Goal: Task Accomplishment & Management: Complete application form

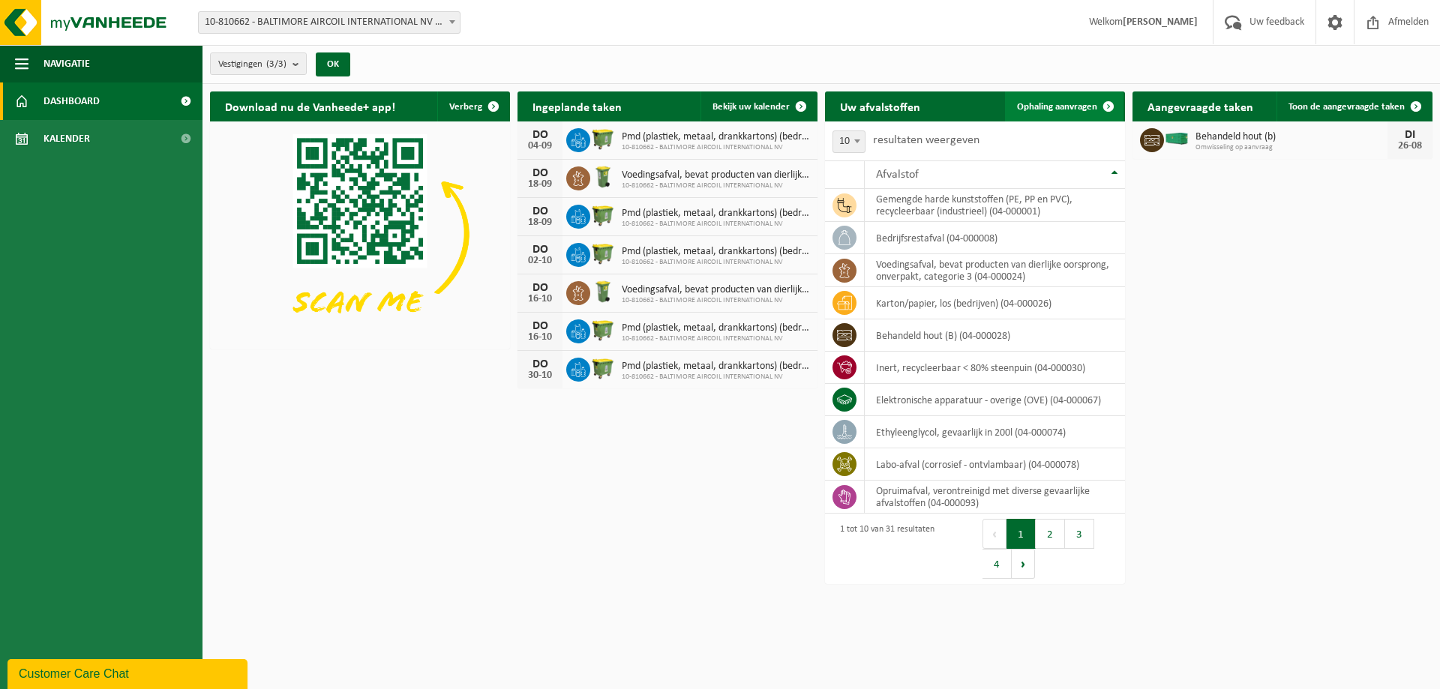
click at [1108, 105] on span at bounding box center [1108, 106] width 30 height 30
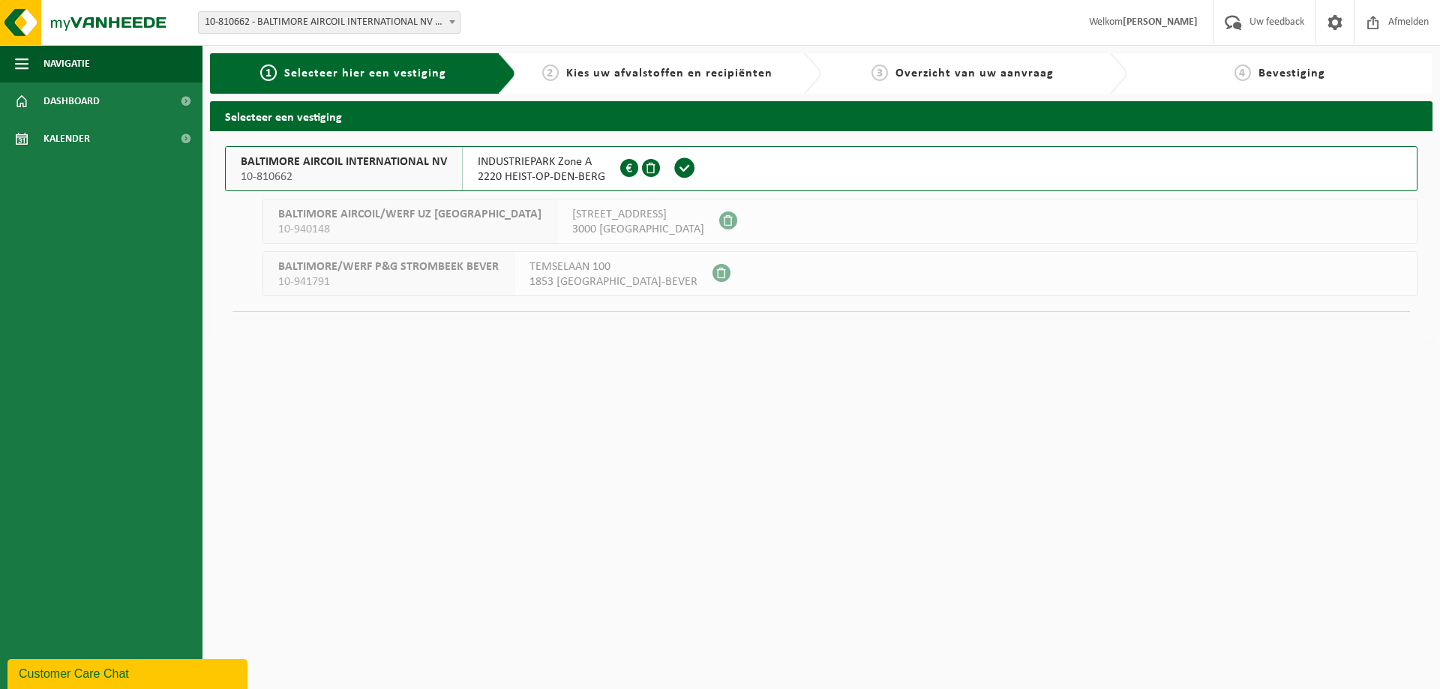
click at [281, 164] on span "BALTIMORE AIRCOIL INTERNATIONAL NV" at bounding box center [344, 161] width 206 height 15
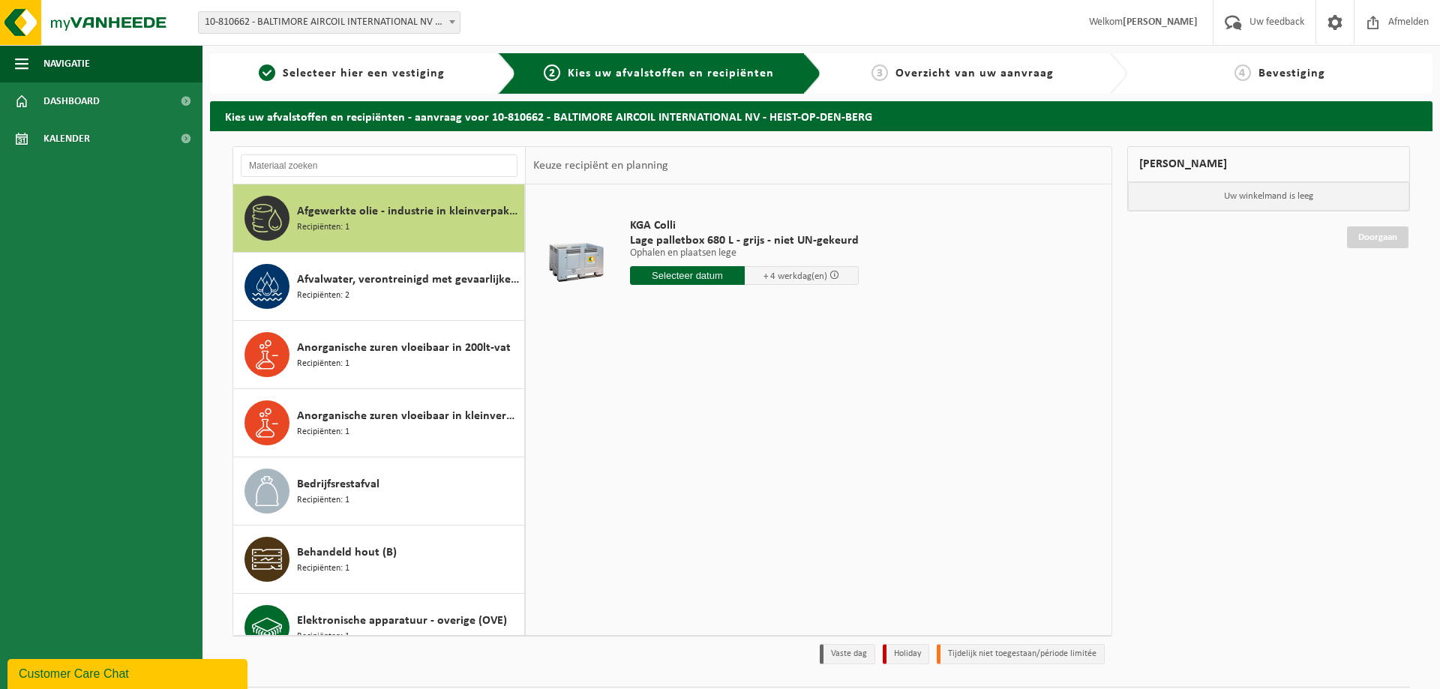
click at [307, 215] on span "Afgewerkte olie - industrie in kleinverpakking" at bounding box center [408, 211] width 223 height 18
click at [337, 279] on span "Afvalwater, verontreinigd met gevaarlijke producten" at bounding box center [408, 280] width 223 height 18
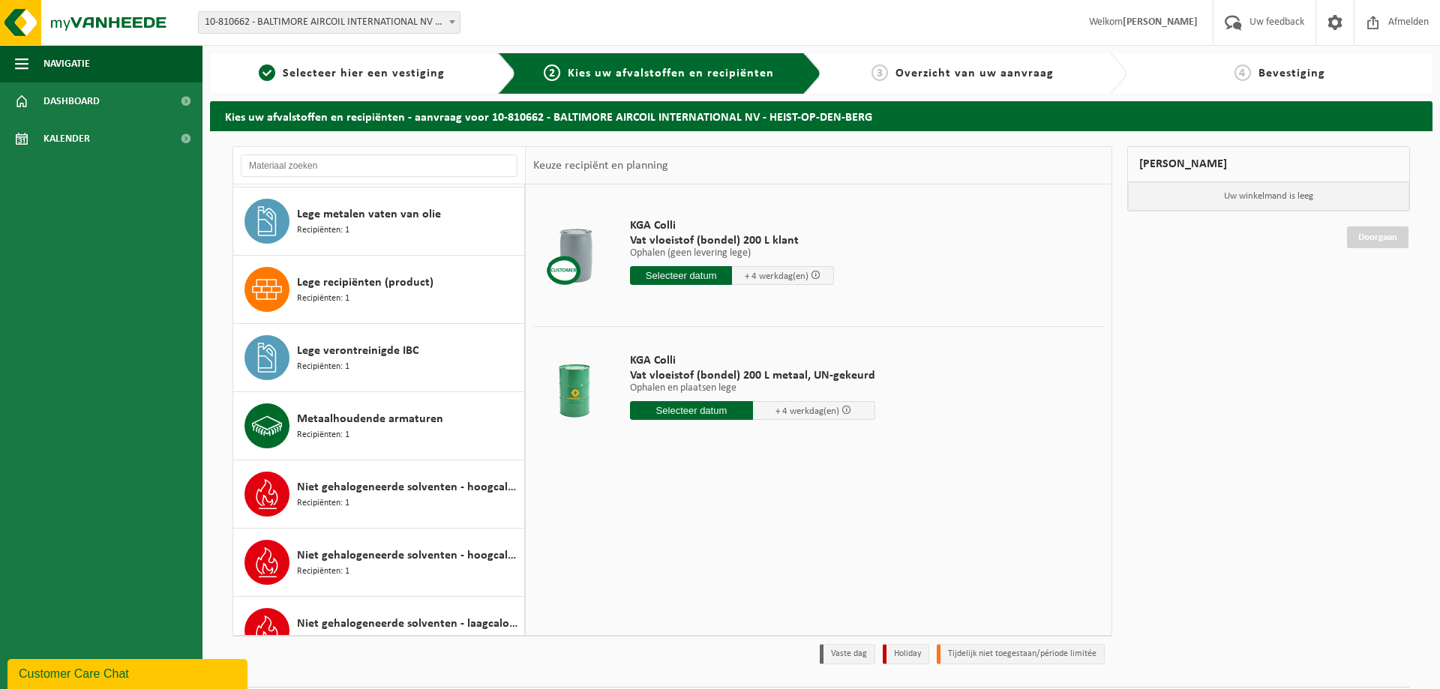
scroll to position [718, 0]
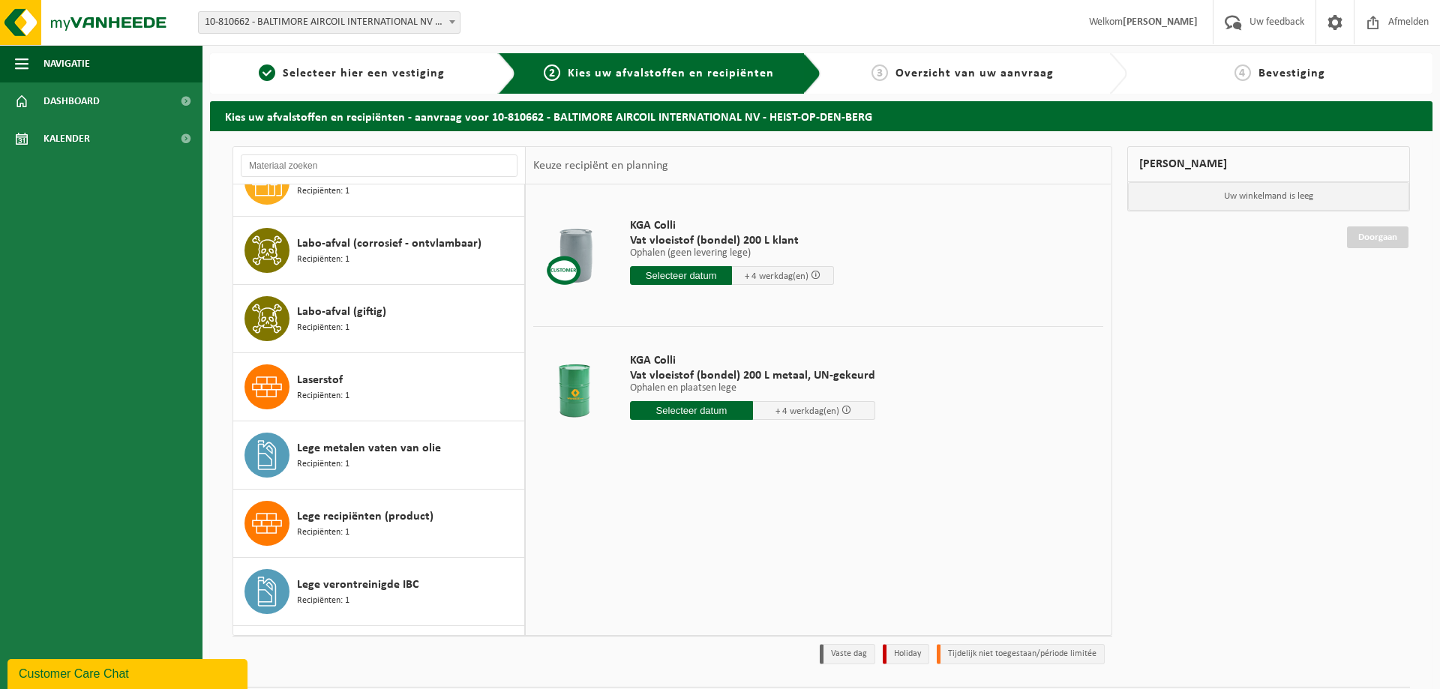
click at [684, 412] on input "text" at bounding box center [691, 410] width 123 height 19
click at [668, 592] on div "26" at bounding box center [670, 592] width 26 height 24
type input "Van 2025-08-26"
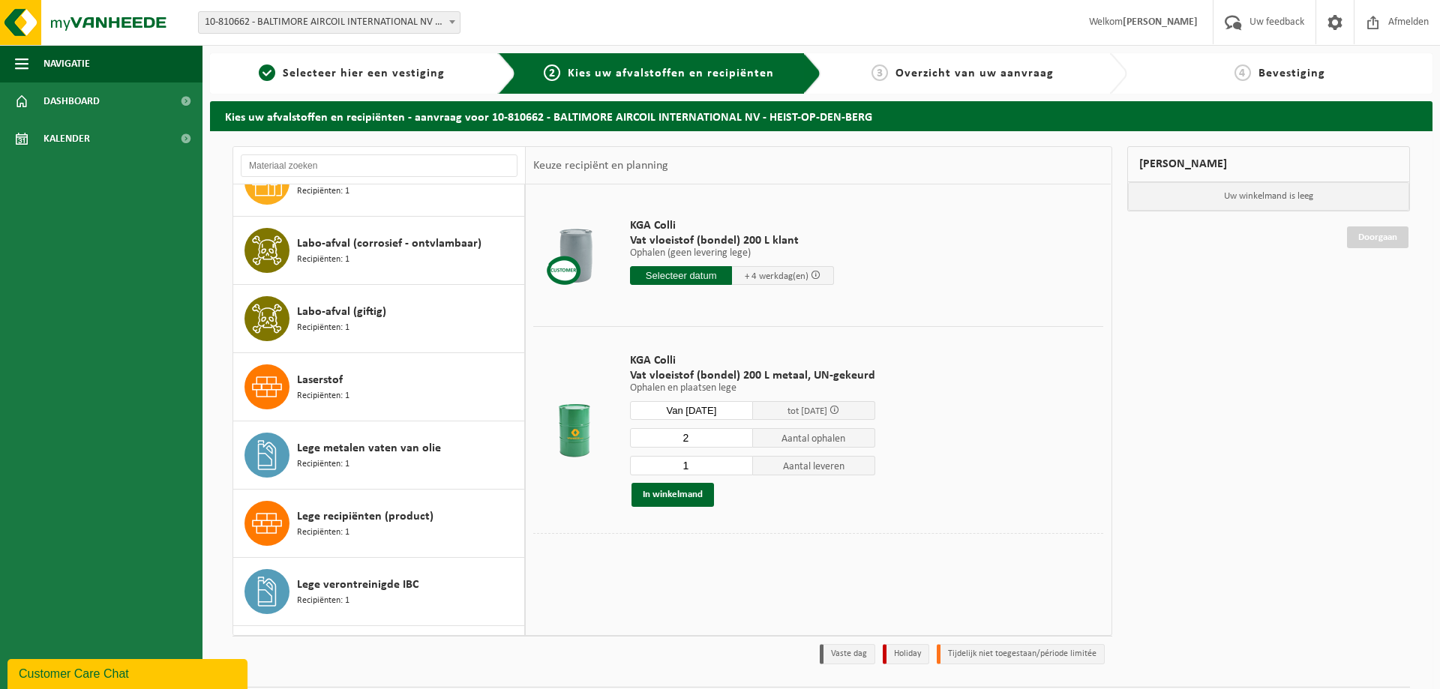
click at [736, 436] on input "2" at bounding box center [691, 437] width 123 height 19
click at [736, 436] on input "3" at bounding box center [691, 437] width 123 height 19
click at [736, 436] on input "4" at bounding box center [691, 437] width 123 height 19
click at [736, 436] on input "5" at bounding box center [691, 437] width 123 height 19
click at [736, 436] on input "6" at bounding box center [691, 437] width 123 height 19
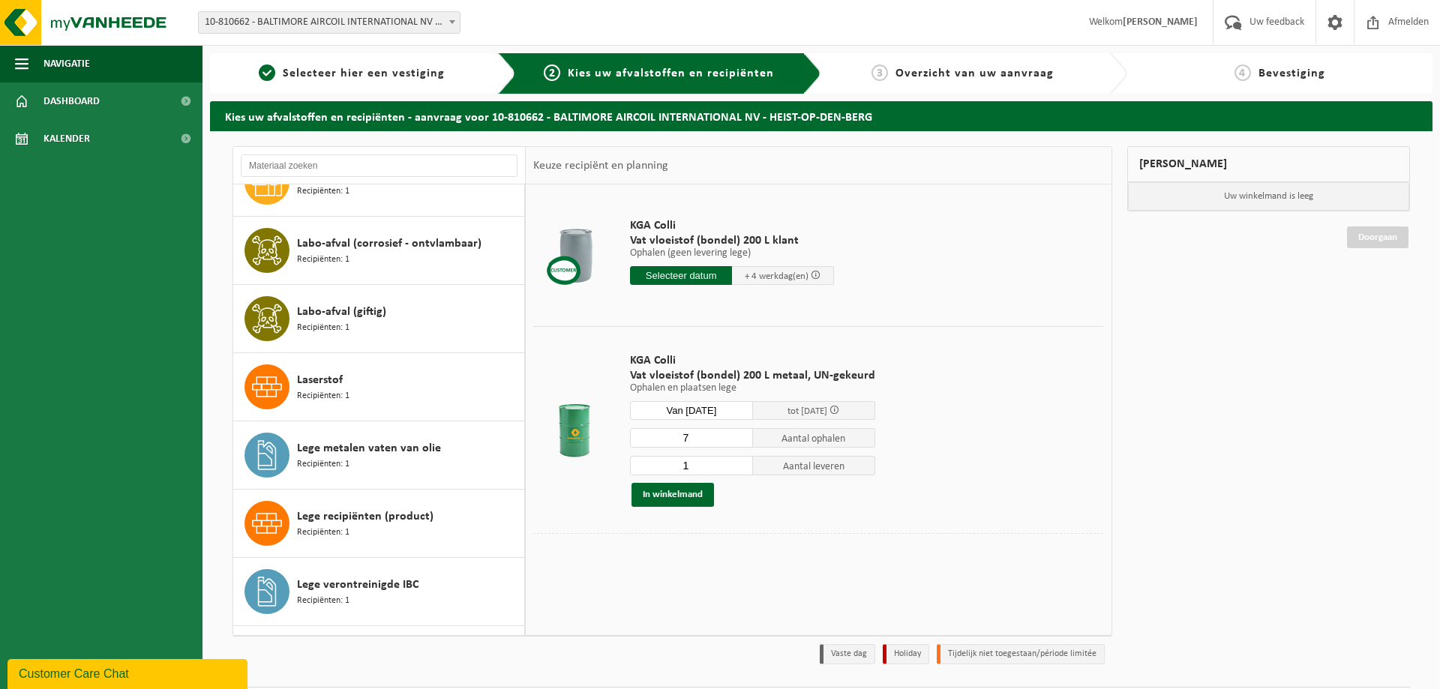
click at [736, 436] on input "7" at bounding box center [691, 437] width 123 height 19
click at [736, 436] on input "8" at bounding box center [691, 437] width 123 height 19
click at [736, 436] on input "9" at bounding box center [691, 437] width 123 height 19
type input "10"
click at [736, 436] on input "10" at bounding box center [691, 437] width 123 height 19
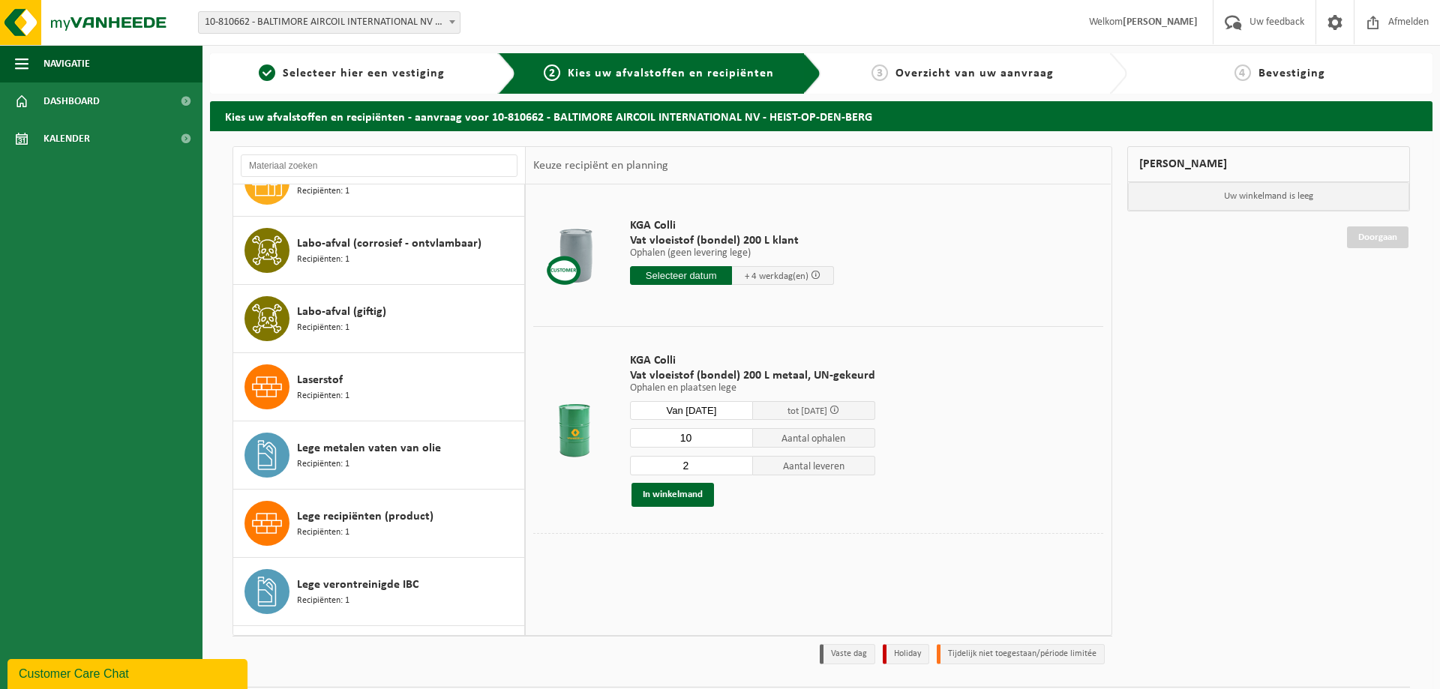
click at [735, 461] on input "2" at bounding box center [691, 465] width 123 height 19
click at [735, 461] on input "3" at bounding box center [691, 465] width 123 height 19
click at [735, 461] on input "4" at bounding box center [691, 465] width 123 height 19
click at [735, 461] on input "5" at bounding box center [691, 465] width 123 height 19
type input "6"
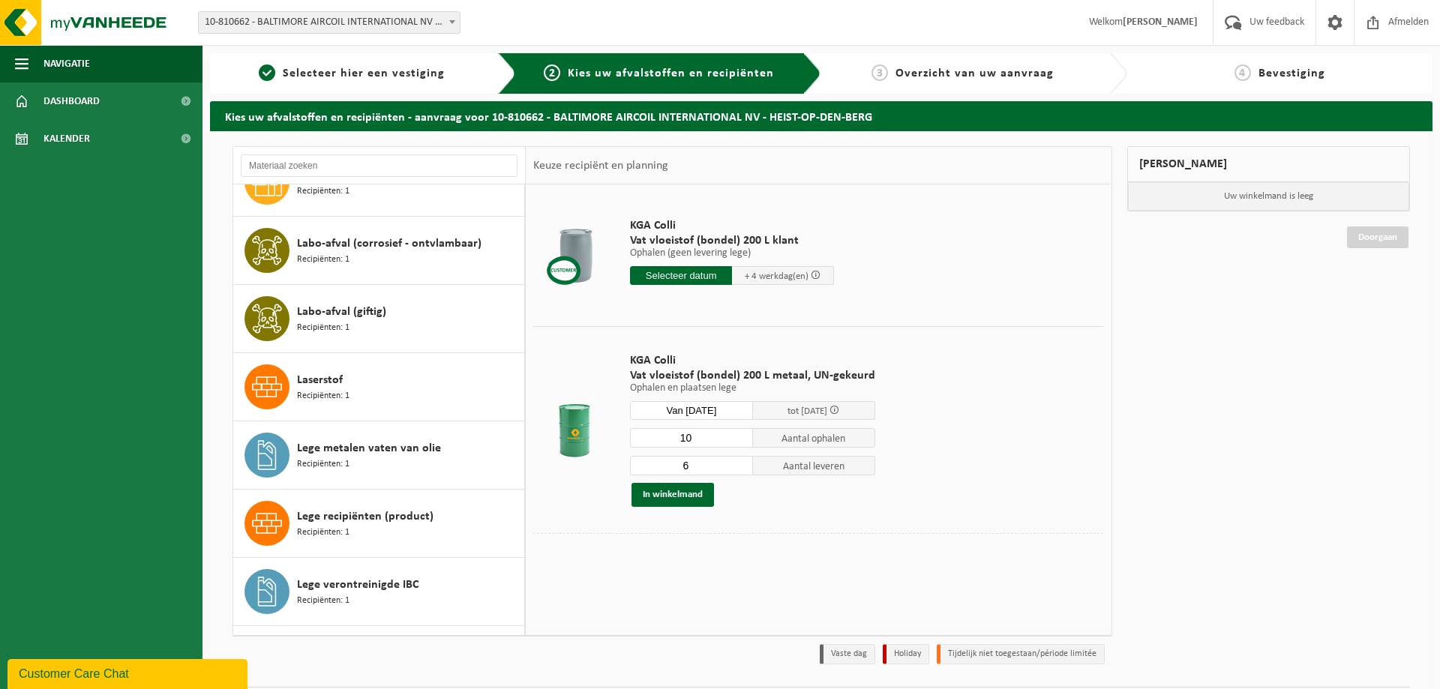
click at [735, 461] on input "6" at bounding box center [691, 465] width 123 height 19
type input "11"
click at [737, 434] on input "11" at bounding box center [691, 437] width 123 height 19
click at [673, 493] on button "In winkelmand" at bounding box center [672, 495] width 82 height 24
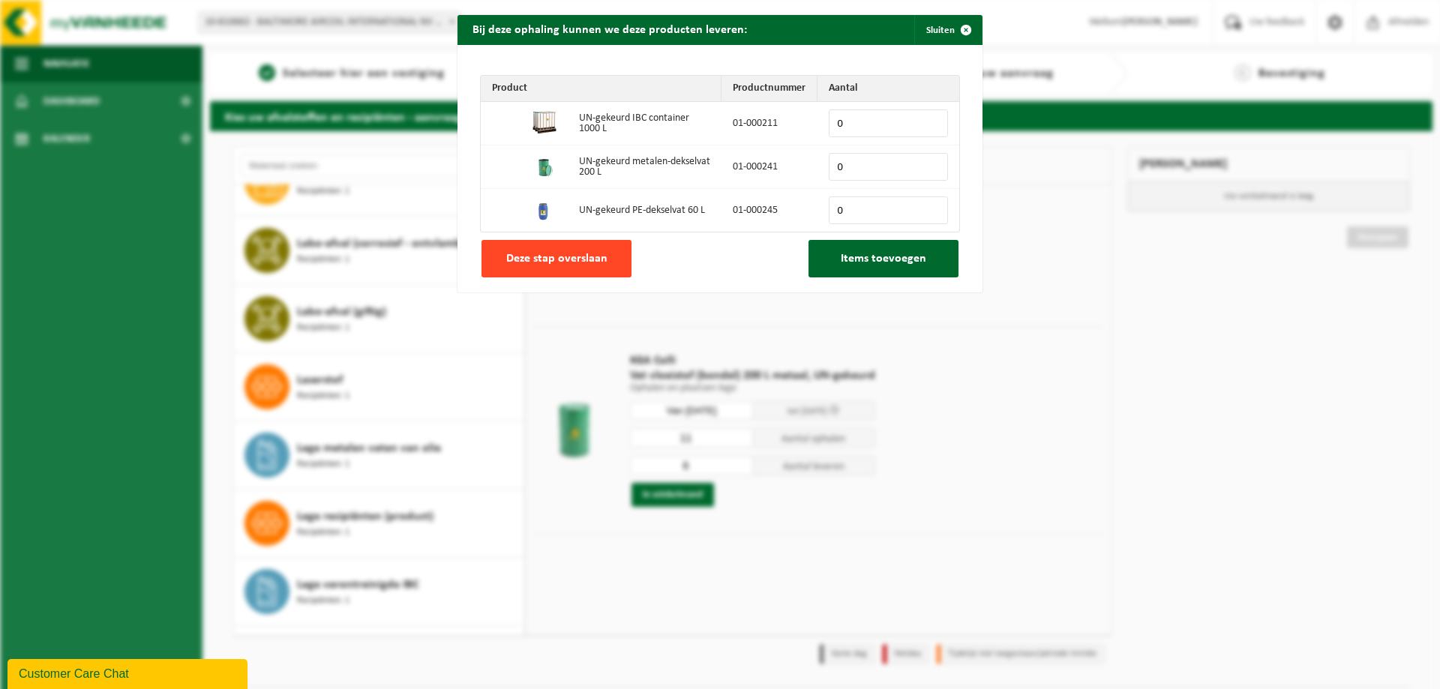
click at [533, 263] on span "Deze stap overslaan" at bounding box center [556, 259] width 101 height 12
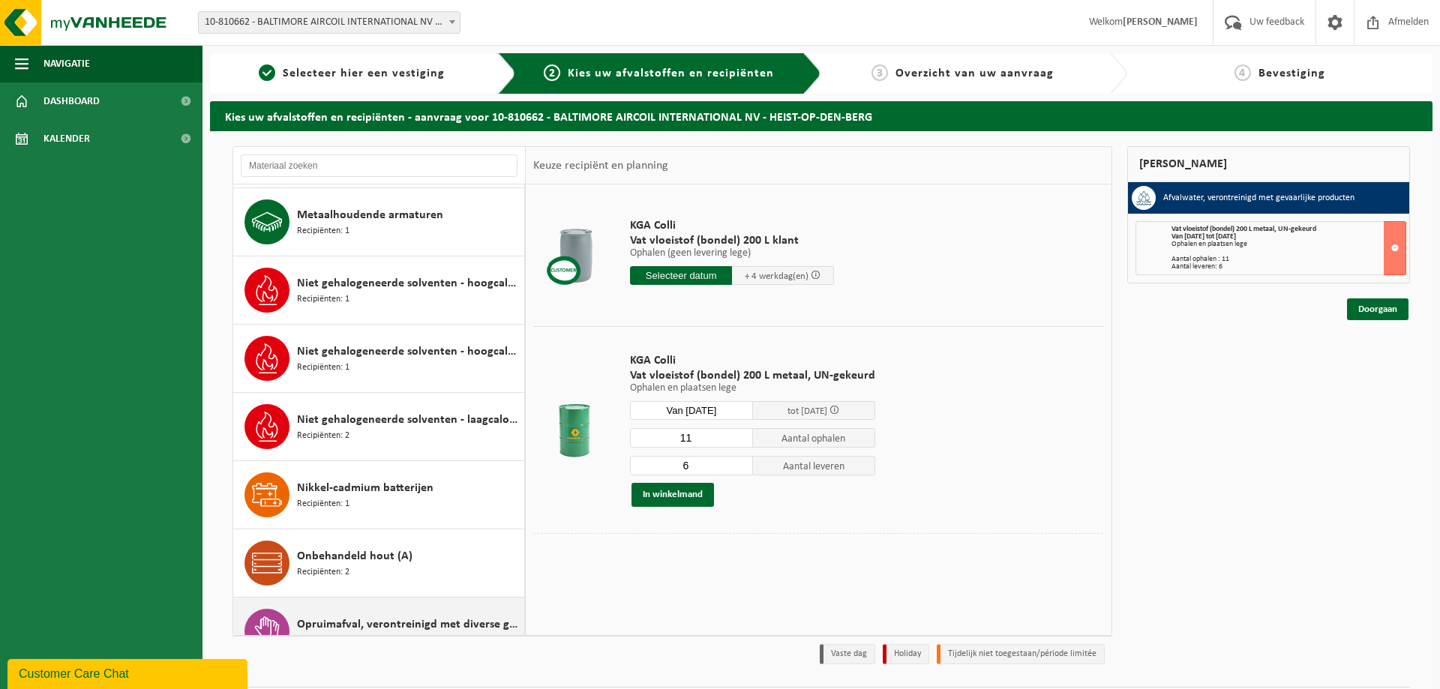
scroll to position [1069, 0]
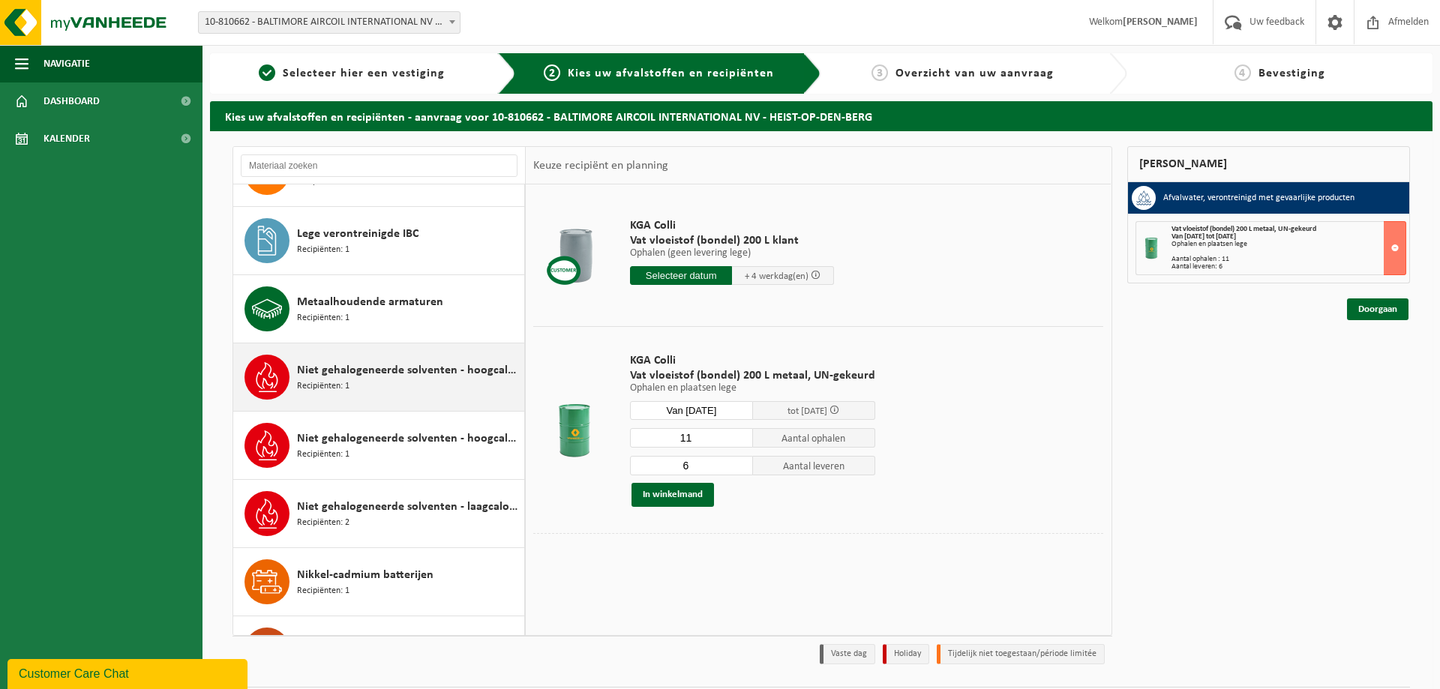
click at [374, 384] on div "Niet gehalogeneerde solventen - hoogcalorisch in 200lt-vat Recipiënten: 1" at bounding box center [408, 377] width 223 height 45
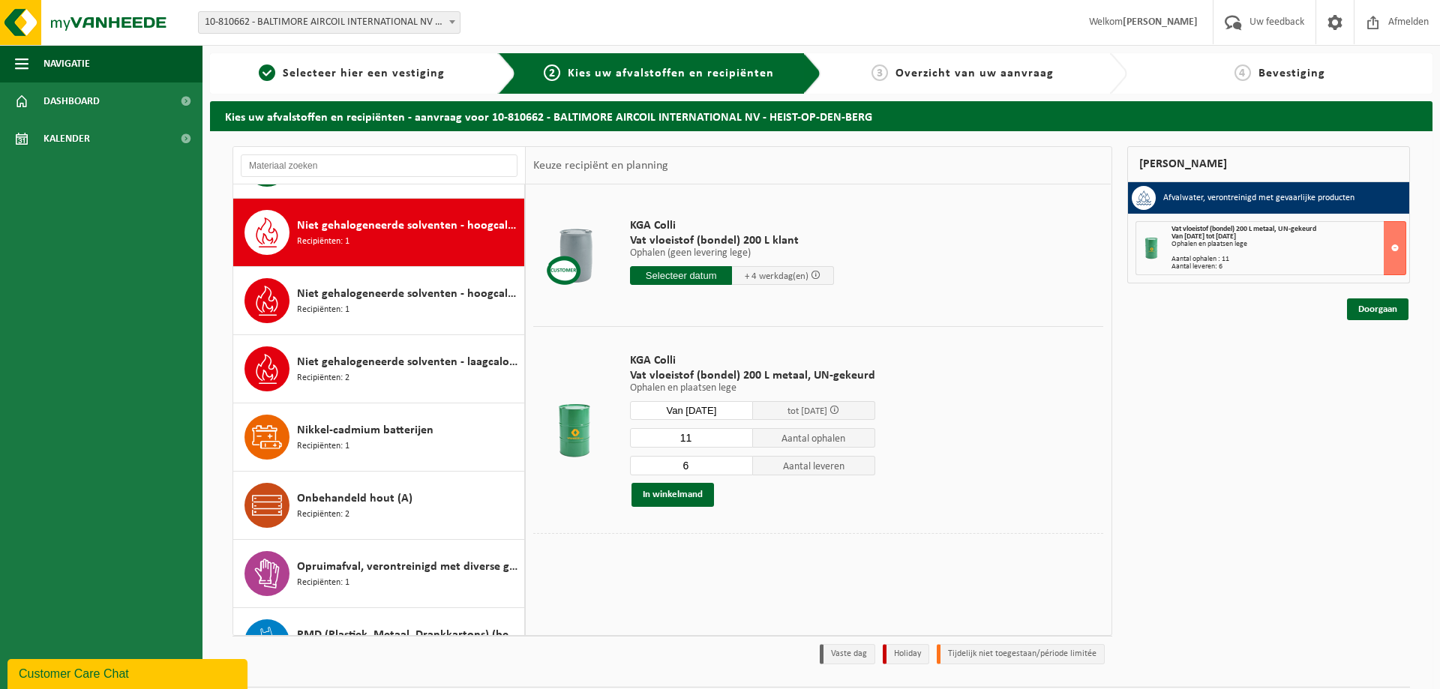
scroll to position [1228, 0]
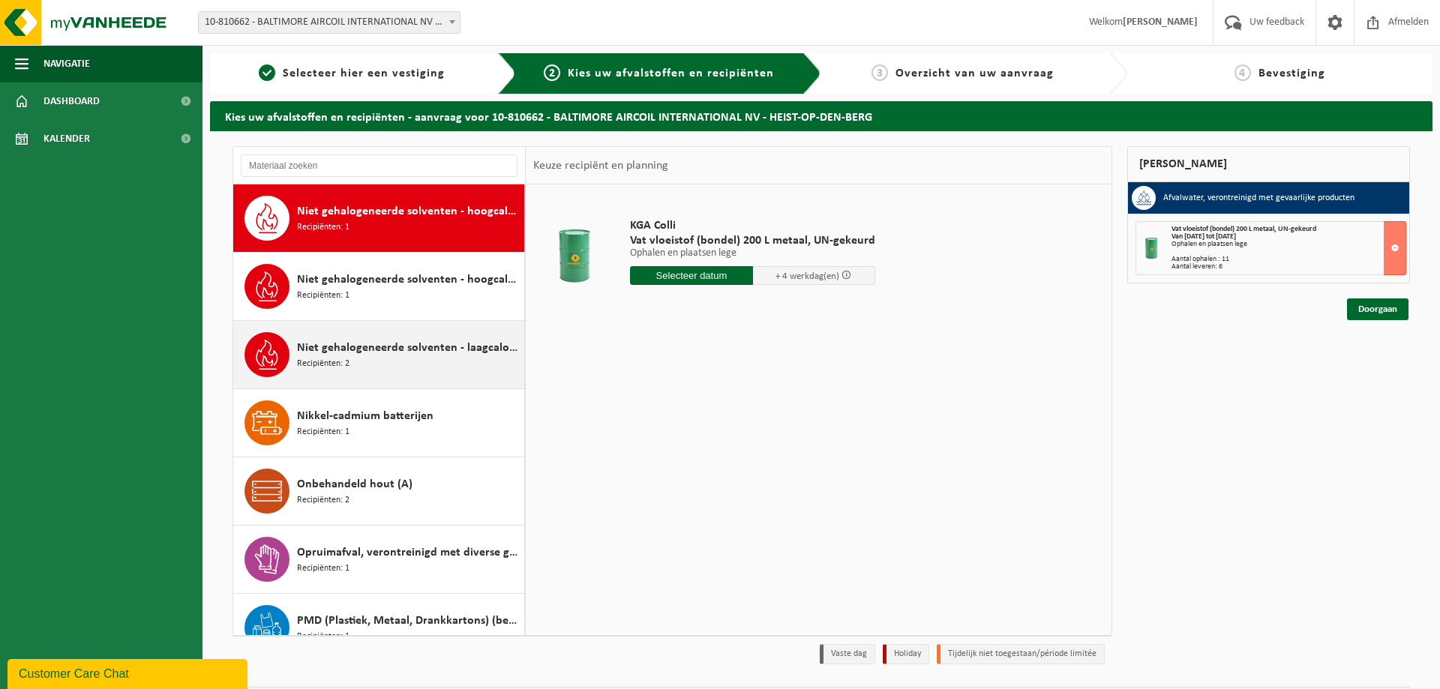
click at [365, 350] on span "Niet gehalogeneerde solventen - laagcalorisch in 200lt-vat" at bounding box center [408, 348] width 223 height 18
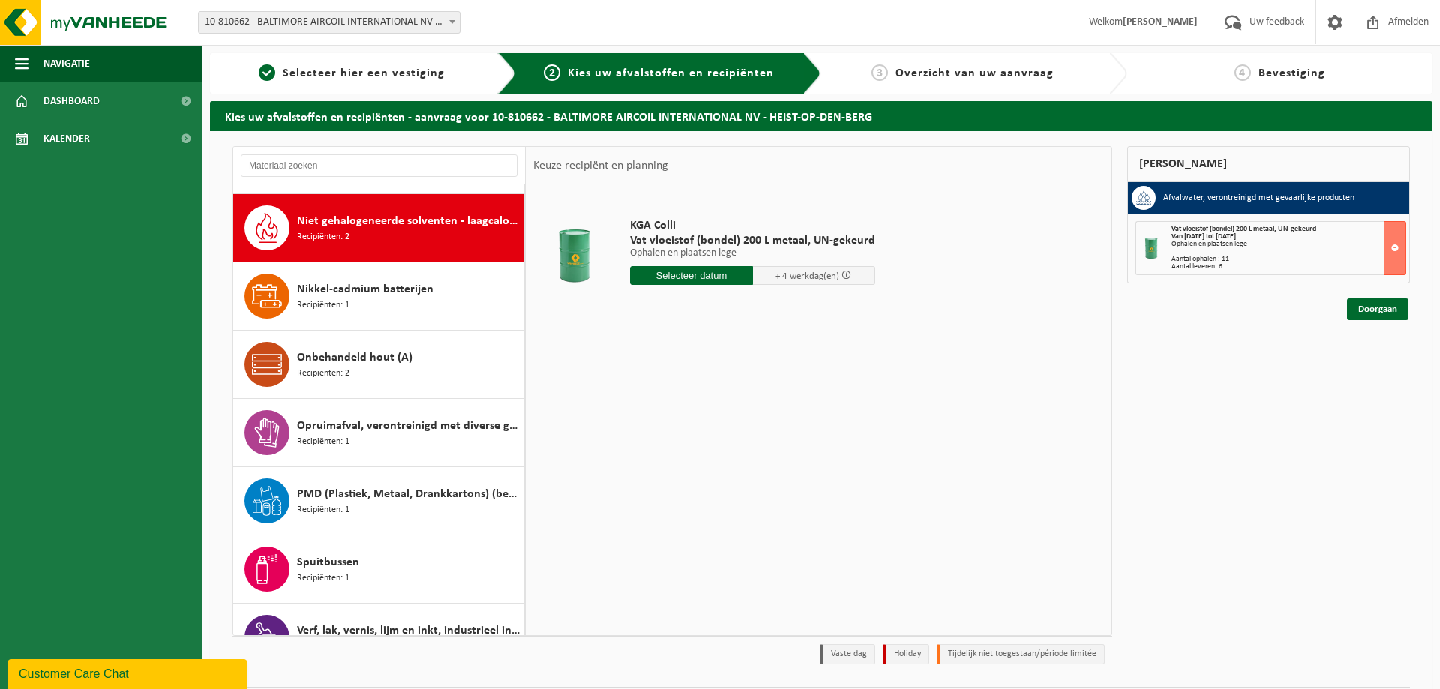
scroll to position [1365, 0]
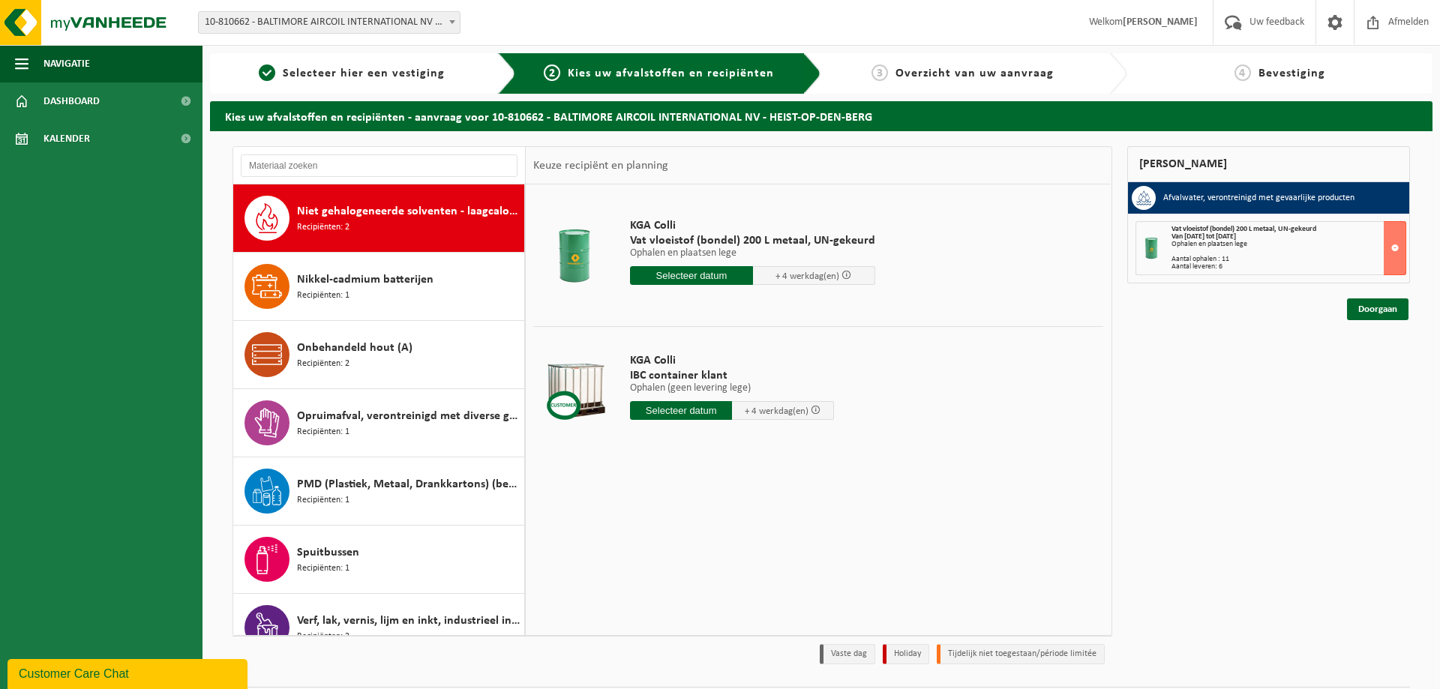
click at [690, 273] on input "text" at bounding box center [691, 275] width 123 height 19
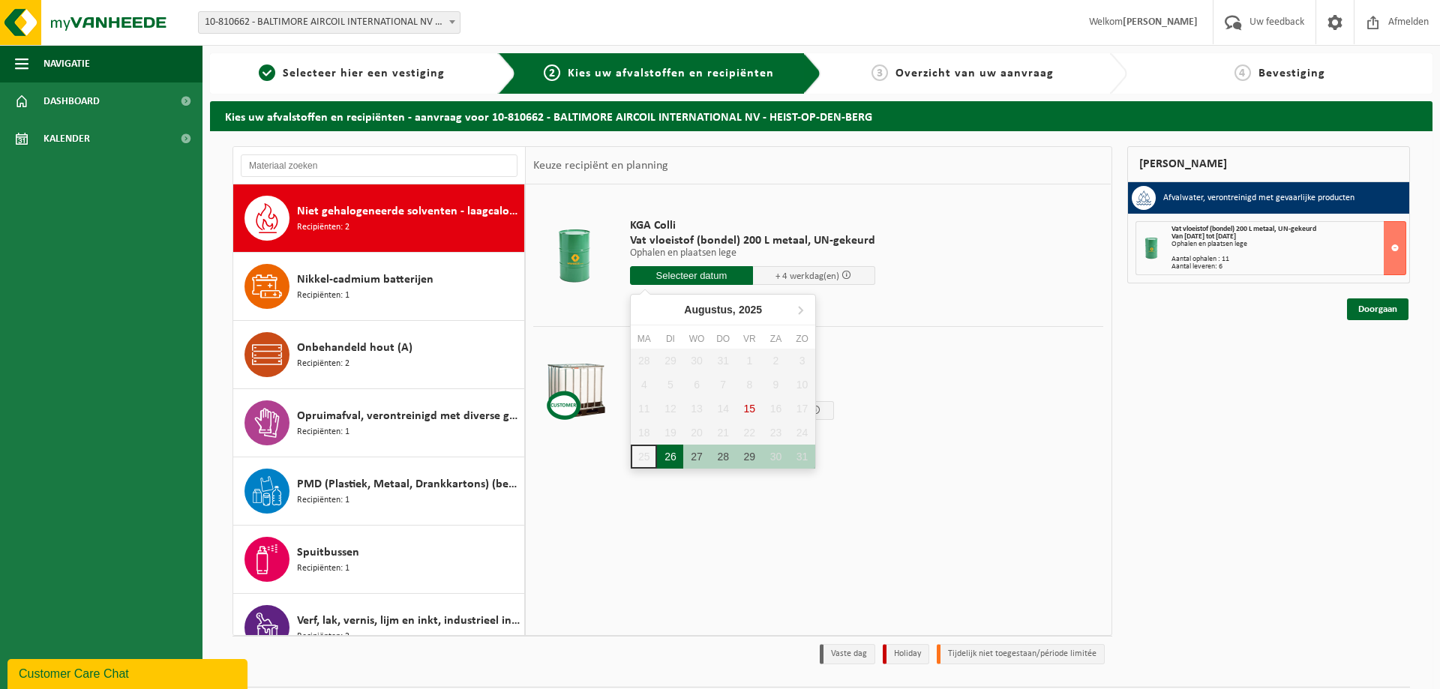
click at [667, 457] on div "26" at bounding box center [670, 457] width 26 height 24
type input "Van 2025-08-26"
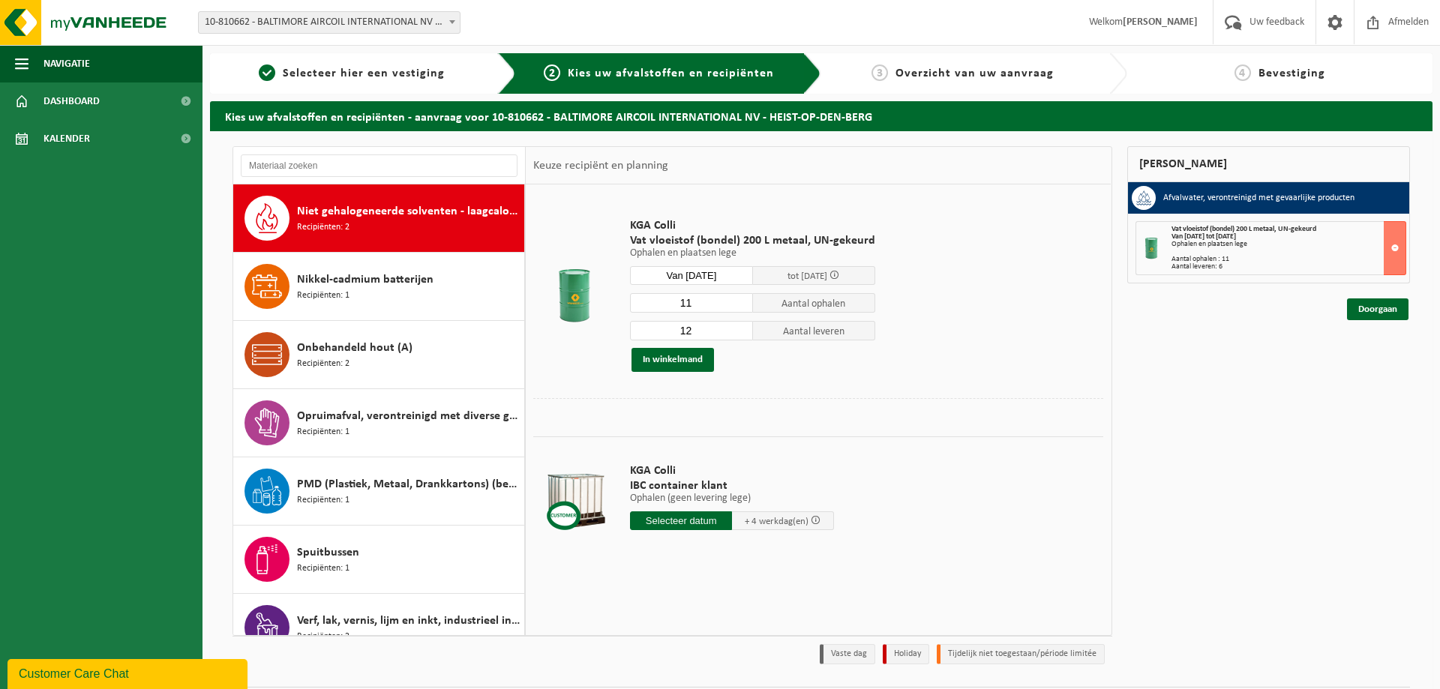
click at [736, 307] on input "11" at bounding box center [691, 302] width 123 height 19
click at [736, 307] on input "10" at bounding box center [691, 302] width 123 height 19
click at [736, 307] on input "9" at bounding box center [691, 302] width 123 height 19
click at [736, 307] on input "8" at bounding box center [691, 302] width 123 height 19
click at [736, 307] on input "7" at bounding box center [691, 302] width 123 height 19
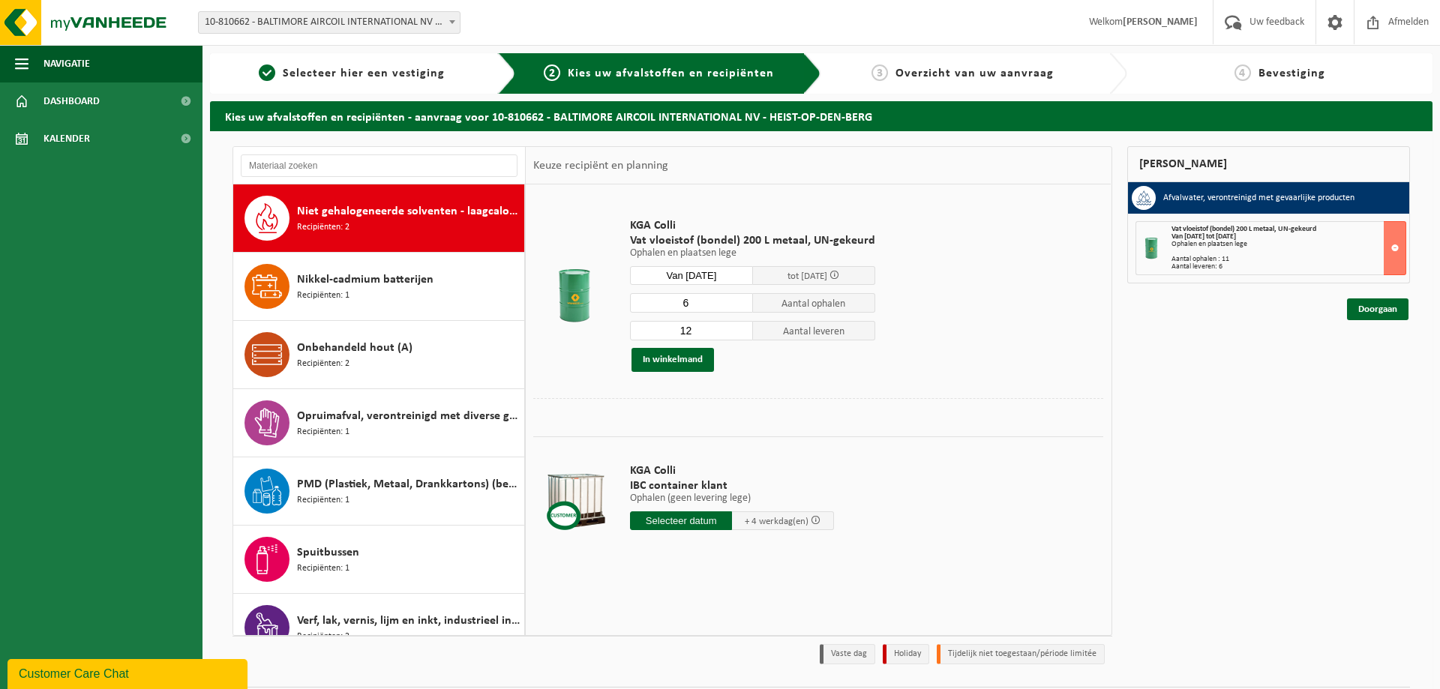
click at [736, 307] on input "6" at bounding box center [691, 302] width 123 height 19
click at [736, 307] on input "5" at bounding box center [691, 302] width 123 height 19
click at [736, 307] on input "4" at bounding box center [691, 302] width 123 height 19
click at [736, 307] on input "3" at bounding box center [691, 302] width 123 height 19
click at [736, 307] on input "2" at bounding box center [691, 302] width 123 height 19
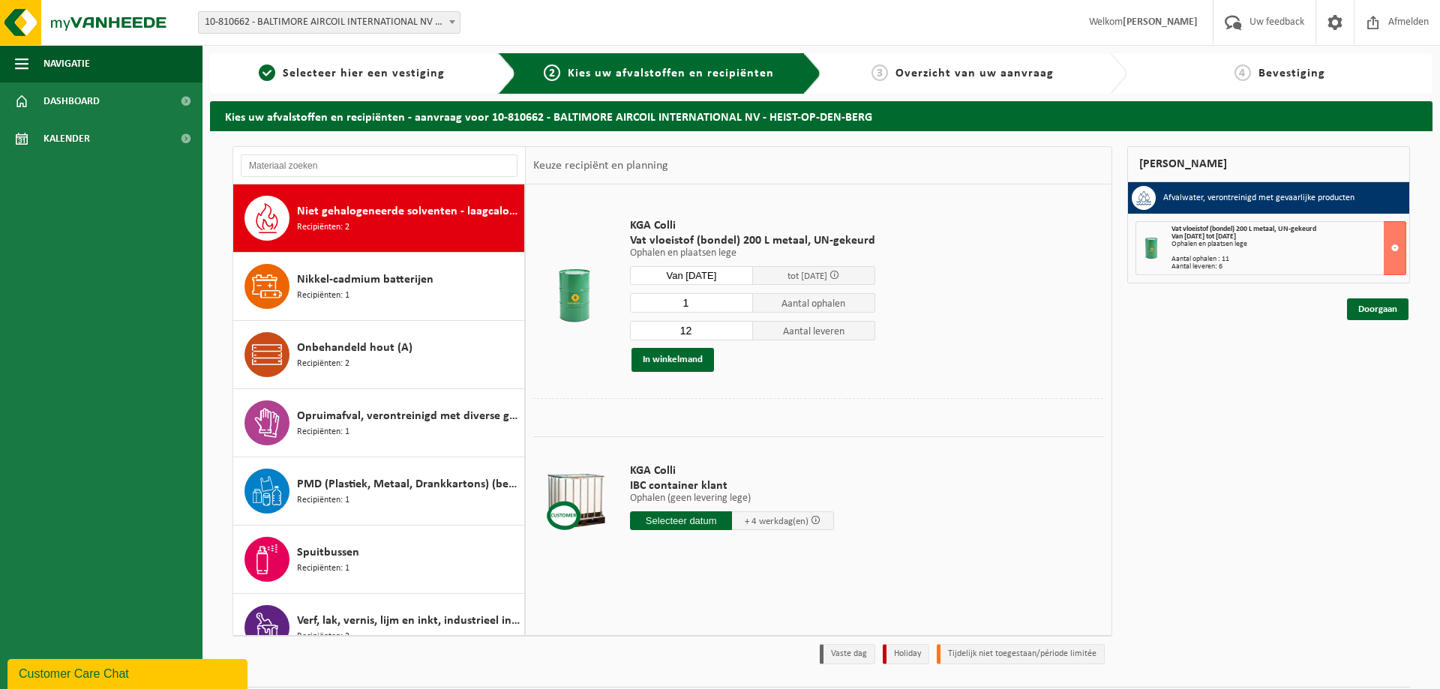
type input "1"
click at [736, 307] on input "1" at bounding box center [691, 302] width 123 height 19
click at [738, 334] on input "11" at bounding box center [691, 330] width 123 height 19
click at [738, 334] on input "10" at bounding box center [691, 330] width 123 height 19
click at [738, 334] on input "9" at bounding box center [691, 330] width 123 height 19
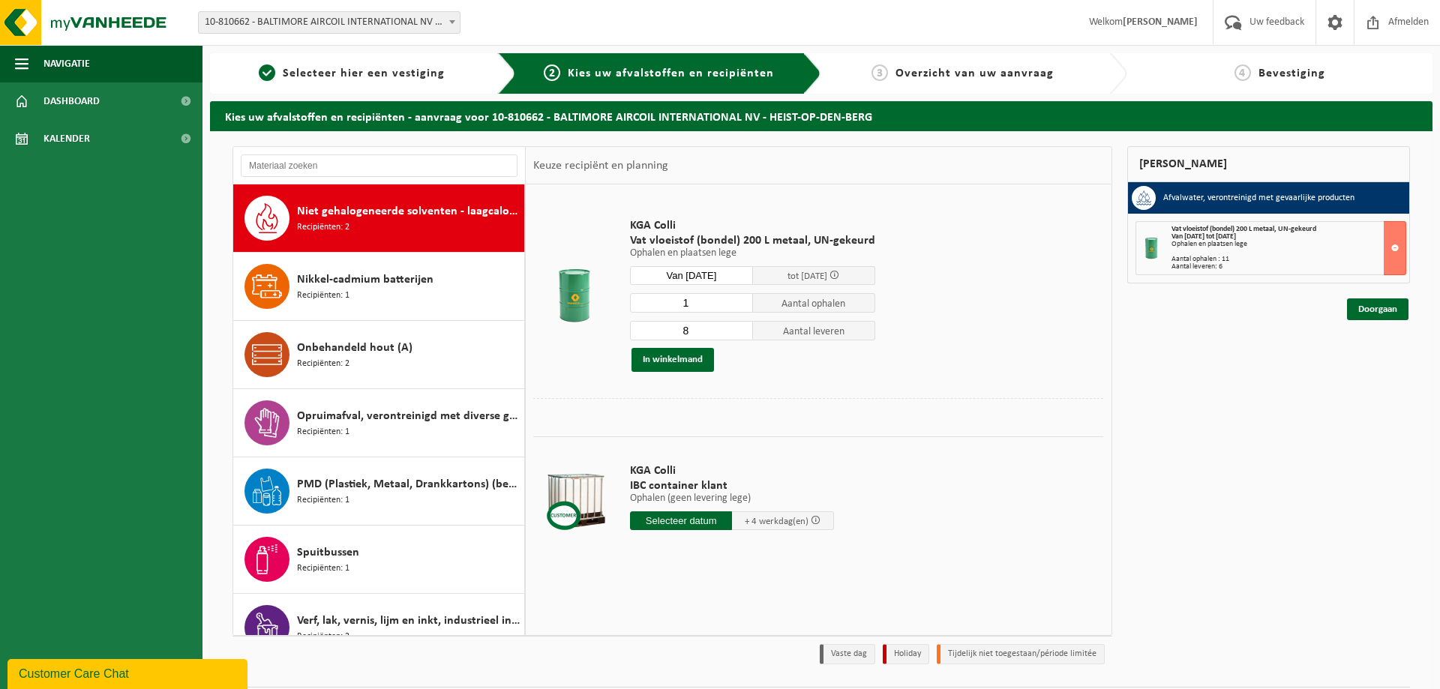
click at [738, 334] on input "8" at bounding box center [691, 330] width 123 height 19
click at [738, 334] on input "7" at bounding box center [691, 330] width 123 height 19
click at [738, 334] on input "6" at bounding box center [691, 330] width 123 height 19
click at [738, 334] on input "5" at bounding box center [691, 330] width 123 height 19
click at [738, 334] on input "4" at bounding box center [691, 330] width 123 height 19
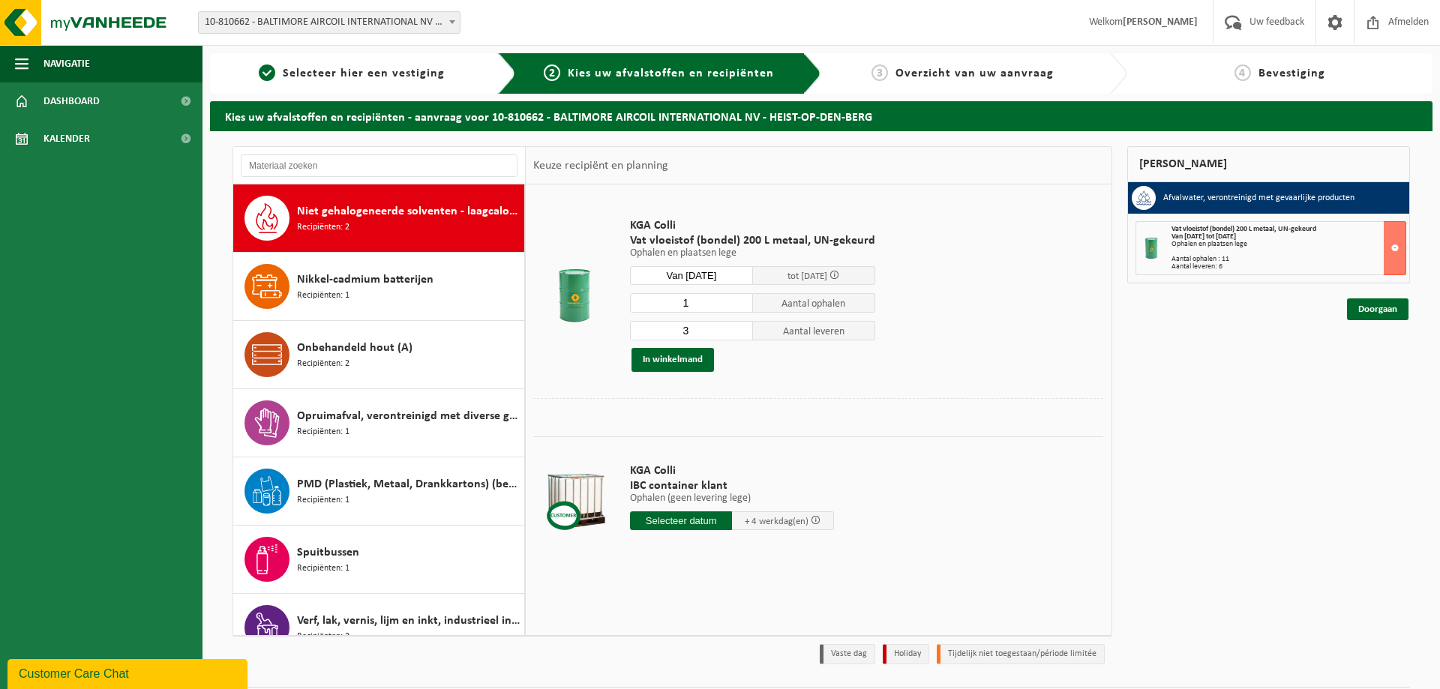
click at [738, 334] on input "3" at bounding box center [691, 330] width 123 height 19
click at [738, 334] on input "2" at bounding box center [691, 330] width 123 height 19
click at [738, 334] on input "1" at bounding box center [691, 330] width 123 height 19
type input "0"
click at [738, 334] on input "0" at bounding box center [691, 330] width 123 height 19
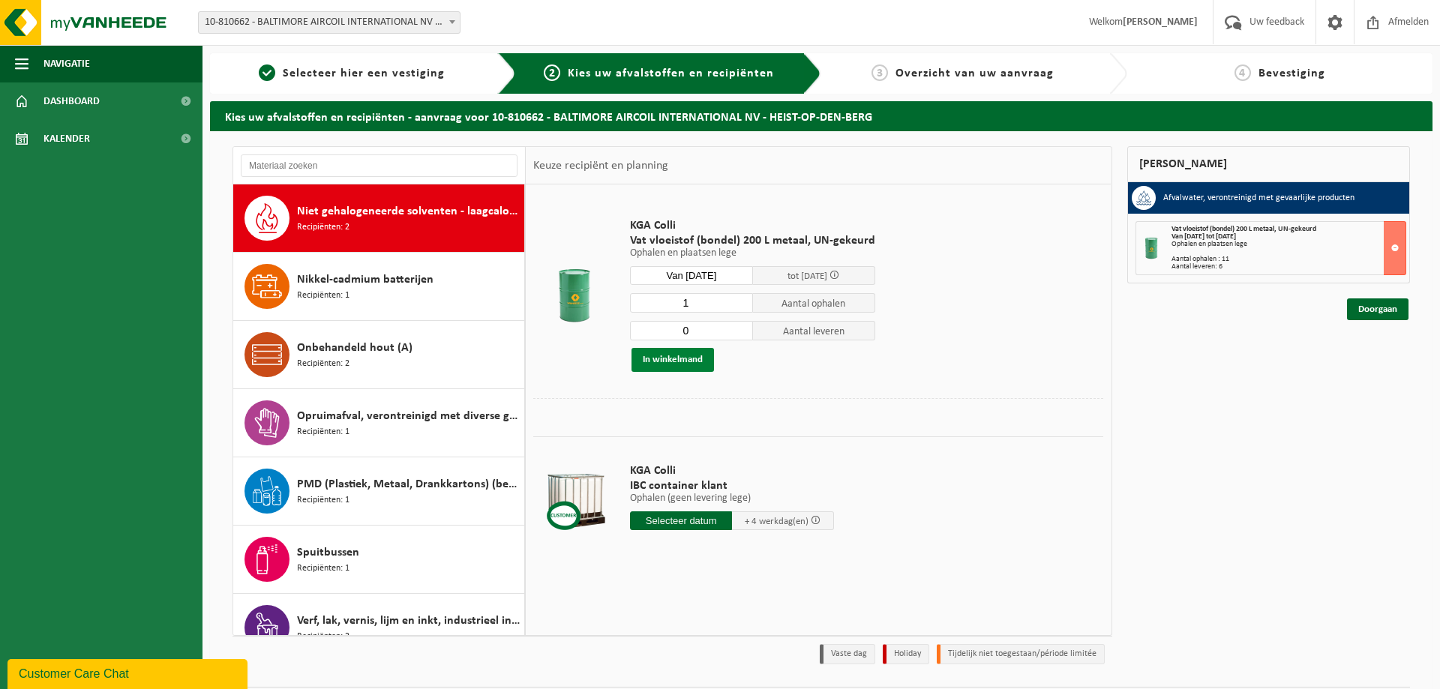
click at [673, 361] on button "In winkelmand" at bounding box center [672, 360] width 82 height 24
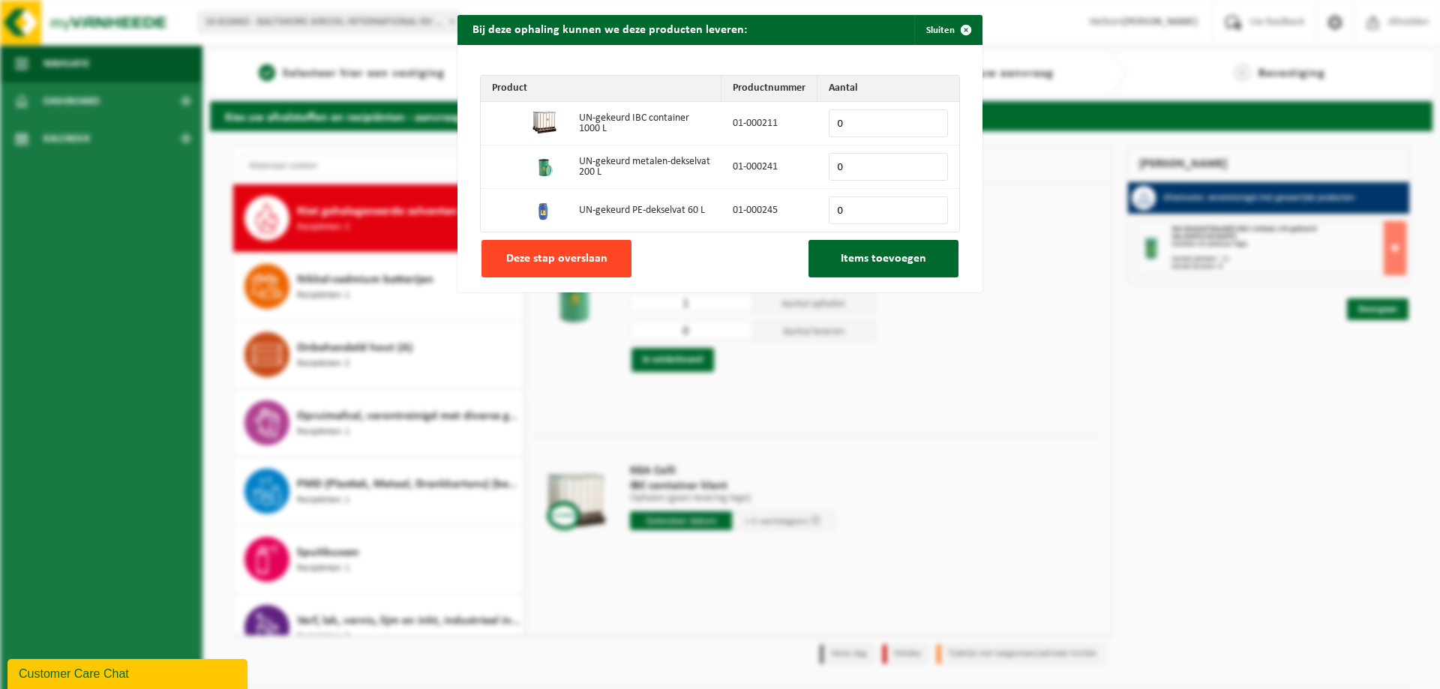
click at [542, 257] on span "Deze stap overslaan" at bounding box center [556, 259] width 101 height 12
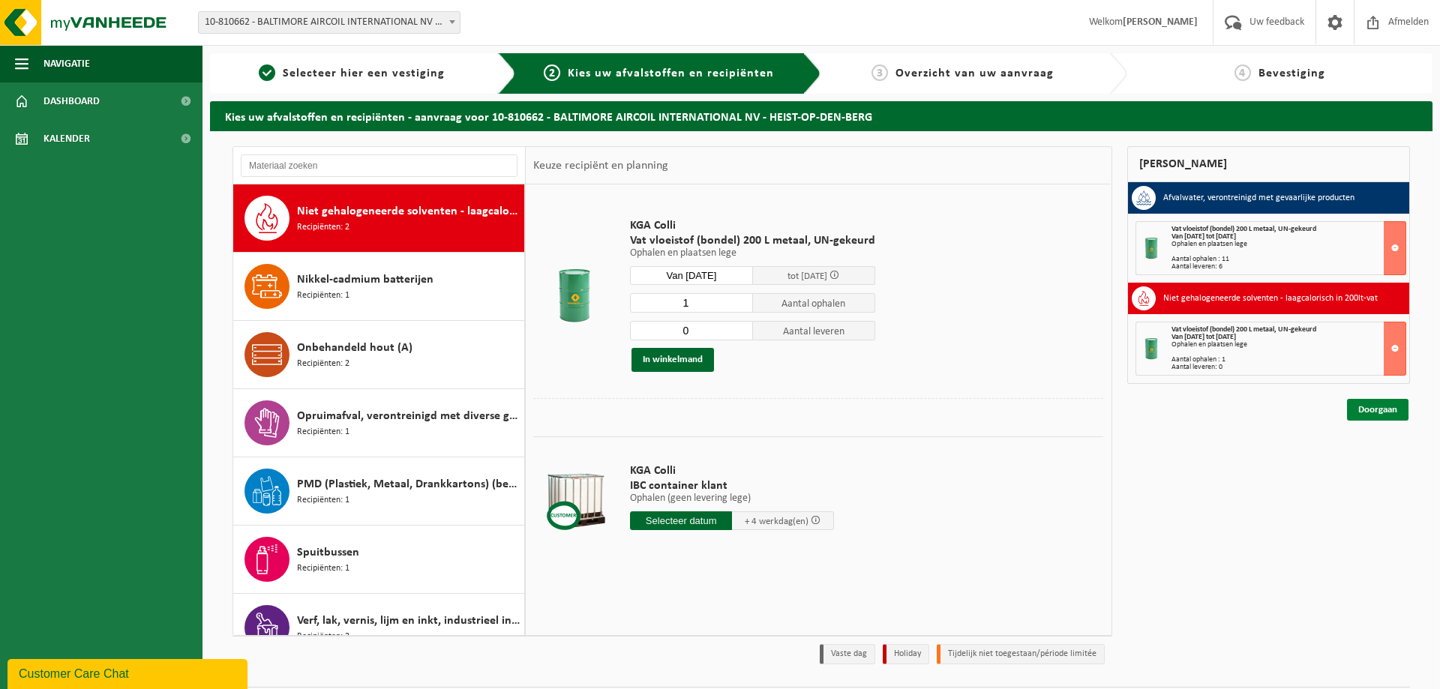
click at [1385, 408] on link "Doorgaan" at bounding box center [1377, 410] width 61 height 22
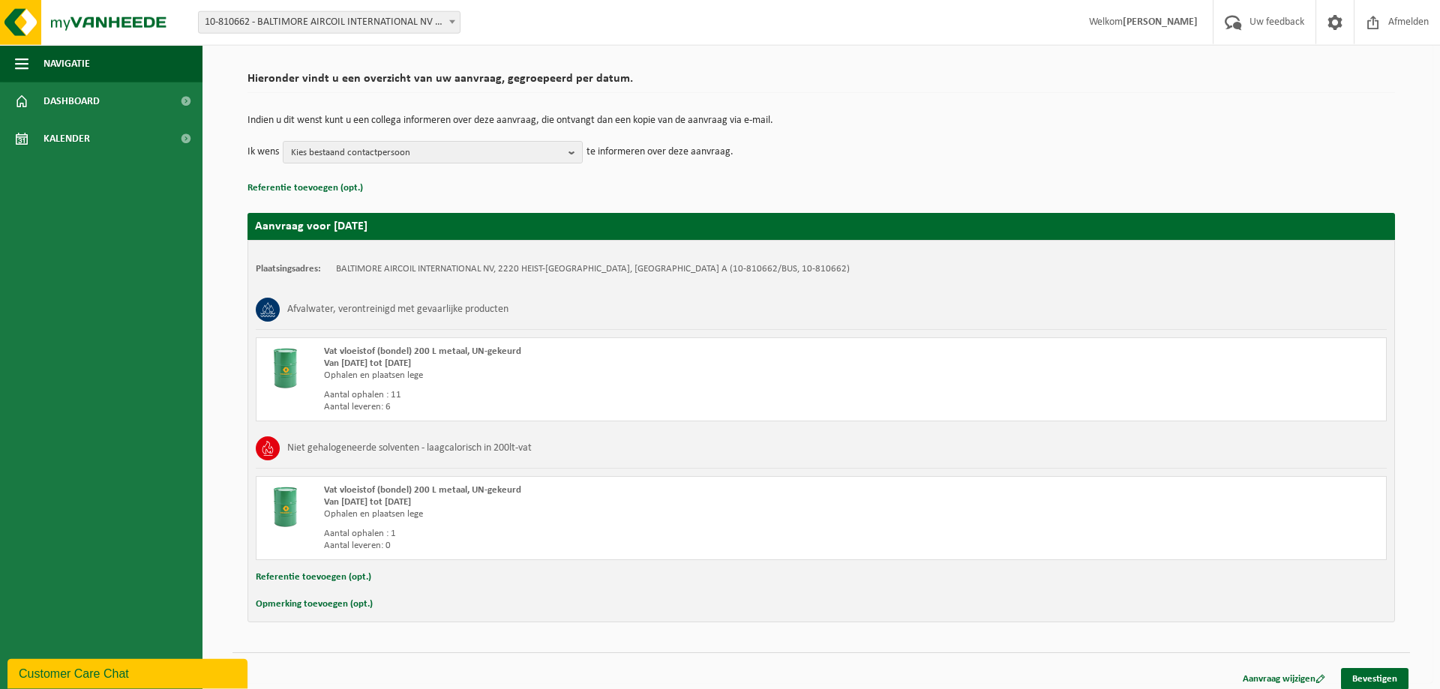
scroll to position [97, 0]
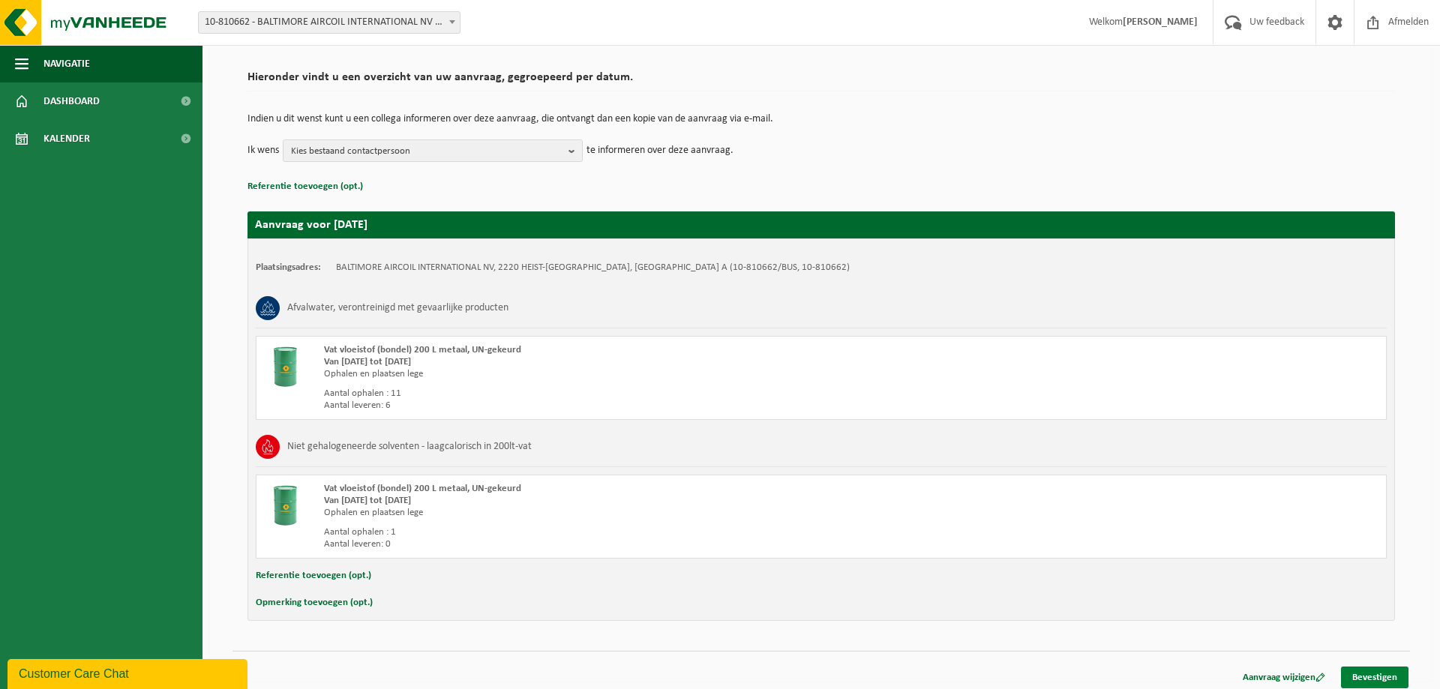
click at [1369, 679] on link "Bevestigen" at bounding box center [1374, 678] width 67 height 22
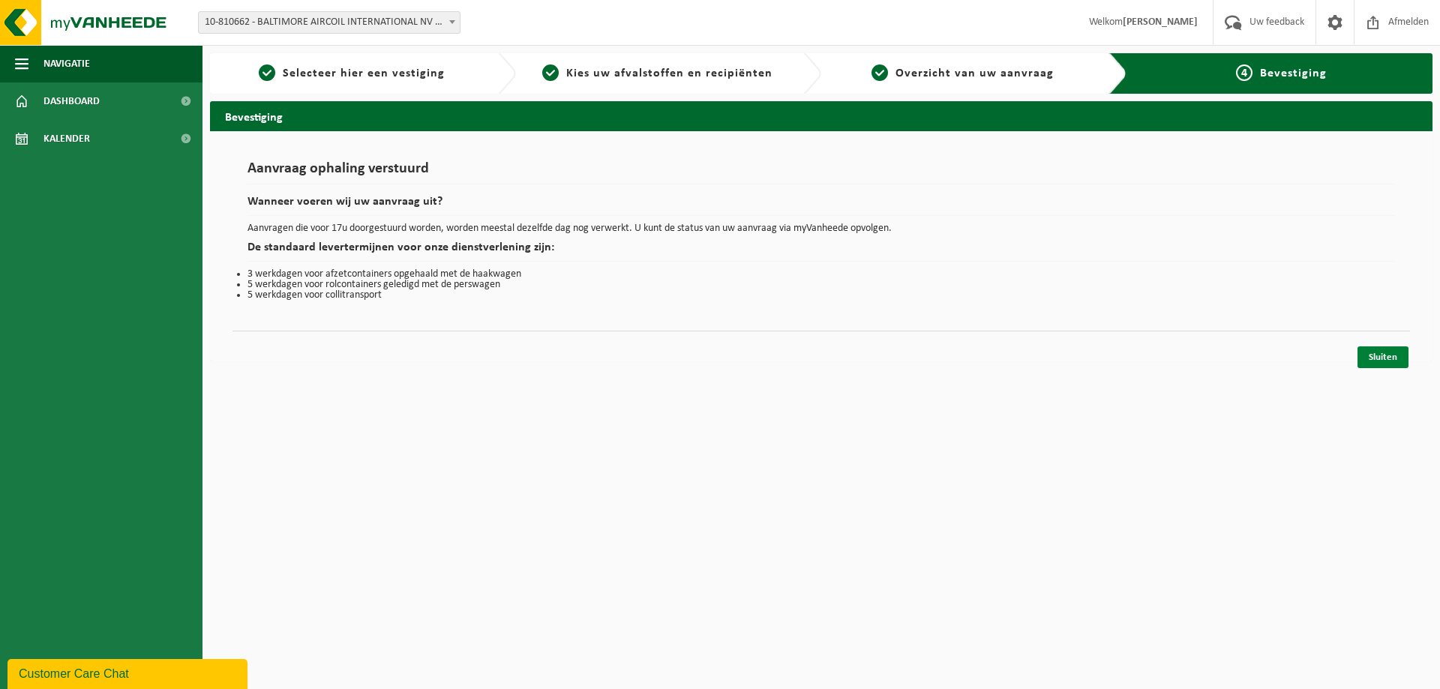
click at [1377, 358] on link "Sluiten" at bounding box center [1382, 357] width 51 height 22
